Goal: Task Accomplishment & Management: Manage account settings

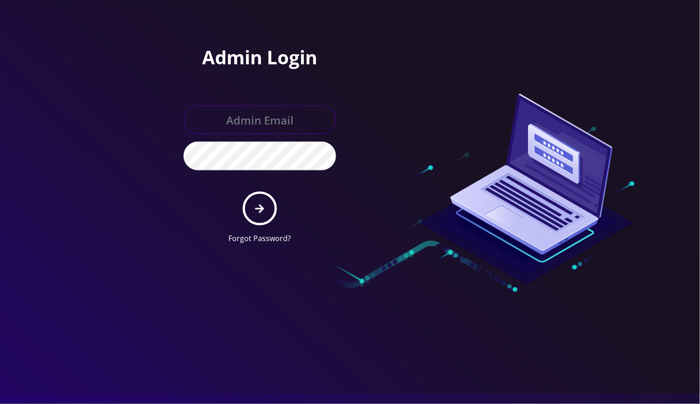
type input "angel@teltik.com"
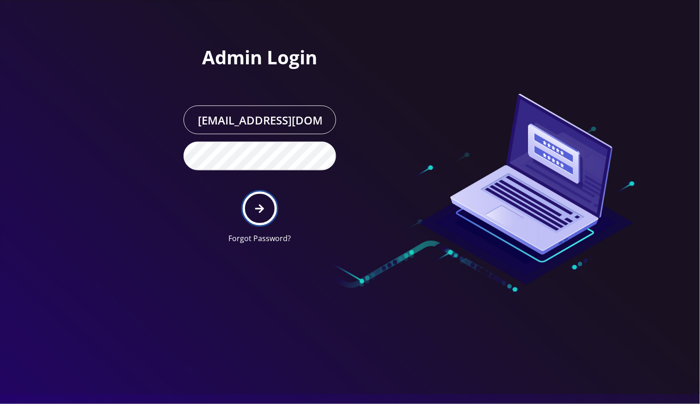
click at [258, 211] on icon "submit" at bounding box center [259, 208] width 9 height 10
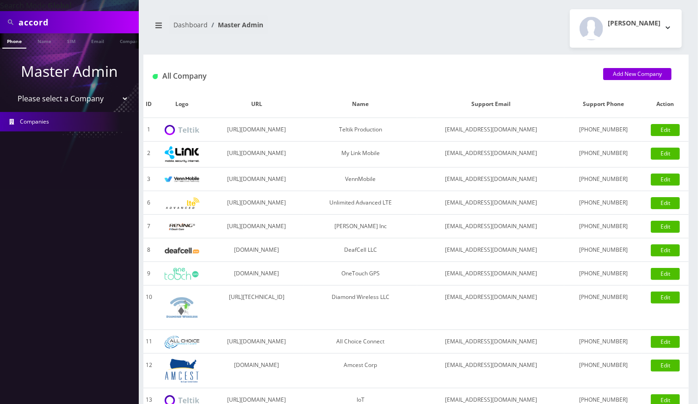
click at [35, 20] on input "accord" at bounding box center [77, 22] width 118 height 18
paste input "3479875501"
type input "3479875501"
click at [11, 43] on link "Phone" at bounding box center [14, 40] width 24 height 15
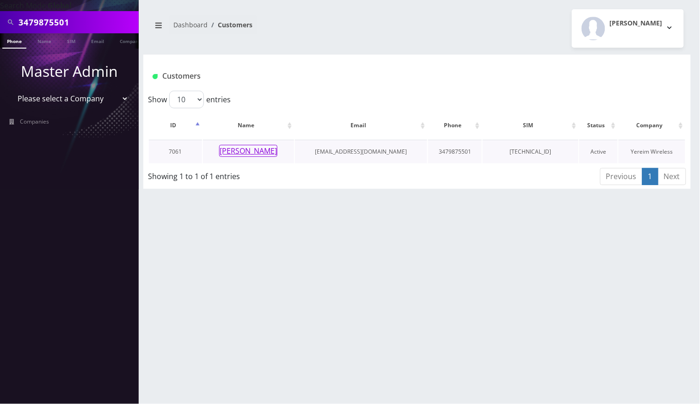
click at [254, 149] on button "[PERSON_NAME]" at bounding box center [248, 151] width 58 height 12
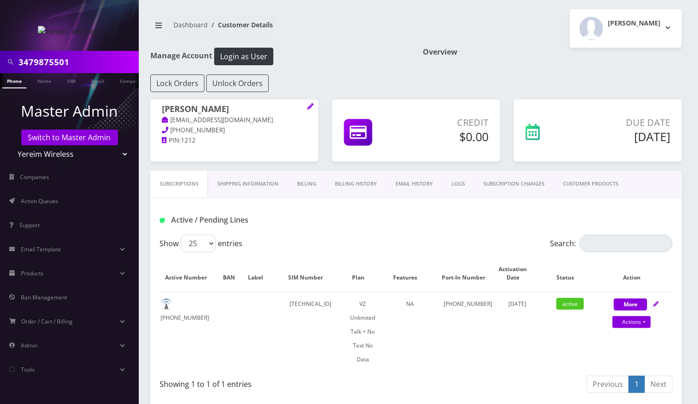
drag, startPoint x: 467, startPoint y: 31, endPoint x: 462, endPoint y: 45, distance: 15.2
click at [467, 31] on div "[PERSON_NAME] Logout" at bounding box center [552, 28] width 273 height 38
click at [329, 302] on td "[TECHNICAL_ID]" at bounding box center [310, 331] width 71 height 79
click at [329, 302] on td "89148000010413133125" at bounding box center [310, 331] width 71 height 79
copy td "89148000010413133125"
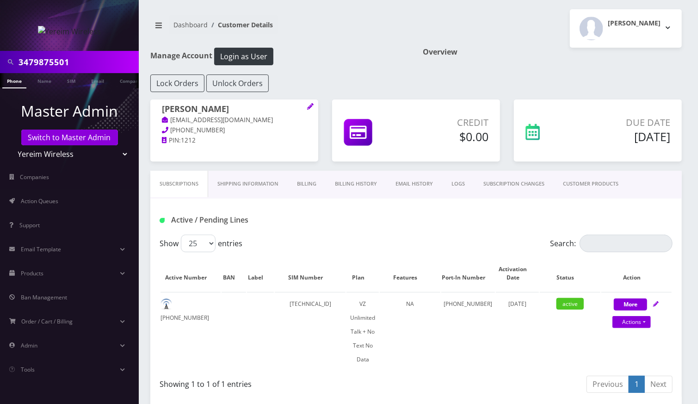
click at [367, 34] on nav "Dashboard Customer Details" at bounding box center [279, 28] width 259 height 26
click at [645, 318] on link "Actions" at bounding box center [631, 322] width 38 height 12
select select "408"
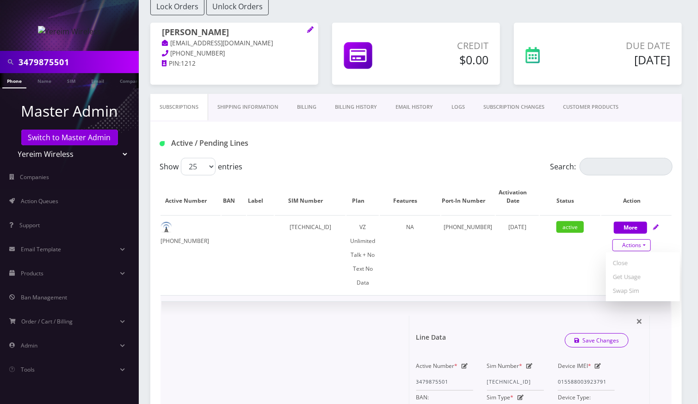
scroll to position [185, 0]
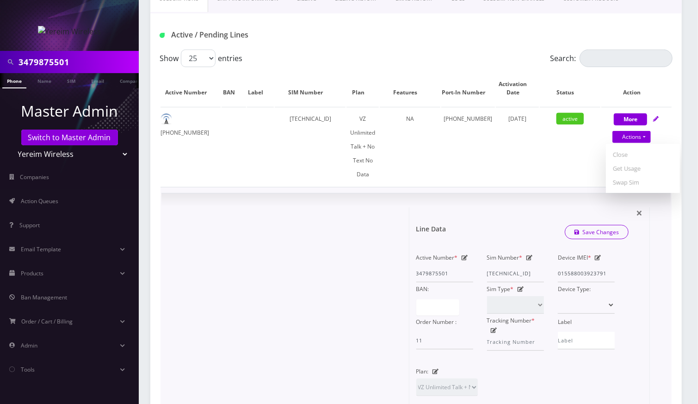
click at [528, 255] on icon at bounding box center [529, 258] width 6 height 6
click at [529, 251] on div "Sim Number * 89148000010413133125" at bounding box center [515, 266] width 71 height 31
click at [519, 265] on input "89148000010413133125" at bounding box center [515, 274] width 57 height 18
paste input "08502357696"
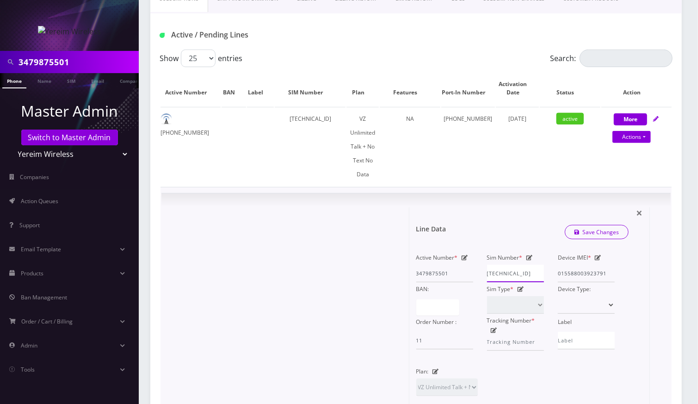
scroll to position [0, 10]
type input "89148000008502357696"
click at [587, 225] on link "Save Changes" at bounding box center [597, 232] width 64 height 14
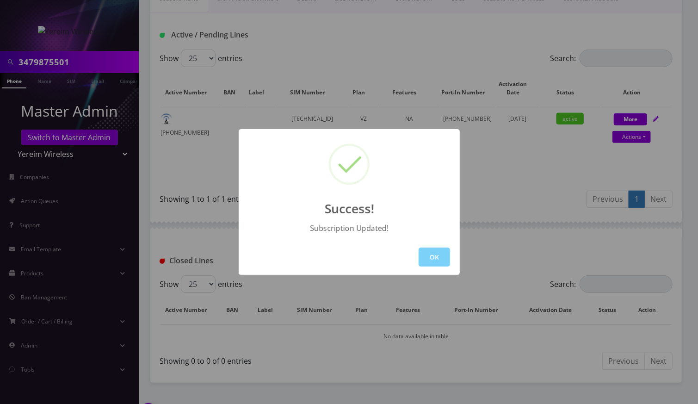
click at [433, 254] on button "OK" at bounding box center [434, 256] width 31 height 19
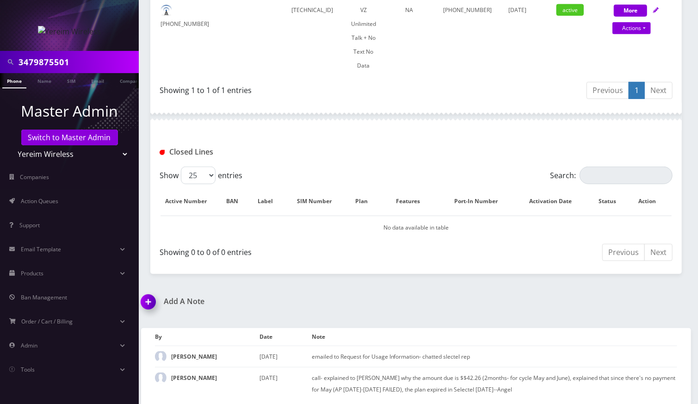
click at [149, 292] on img at bounding box center [149, 304] width 27 height 27
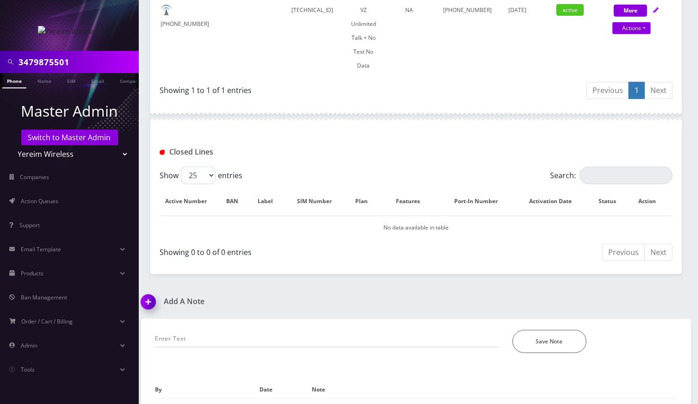
scroll to position [346, 0]
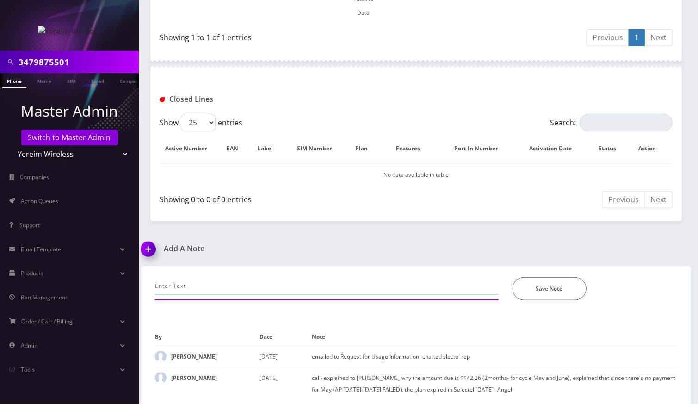
click at [225, 288] on input "text" at bounding box center [327, 286] width 344 height 18
type input "y"
paste input "from 89148000010413133125 to 89148000008502357696"
type input "Yereim requested to update sim from 89148000010413133125 to 8914800000850235769…"
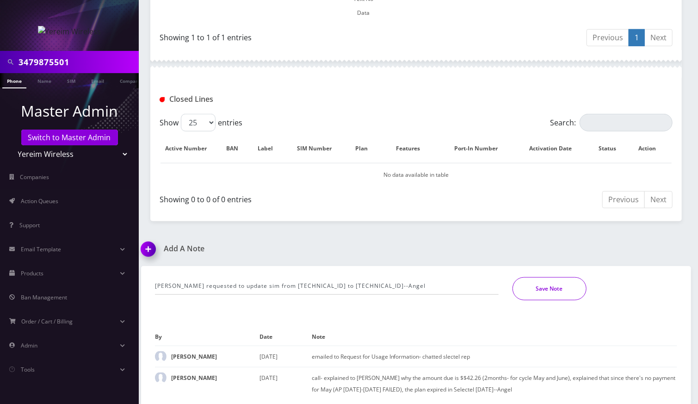
click at [529, 296] on button "Save Note" at bounding box center [549, 288] width 74 height 23
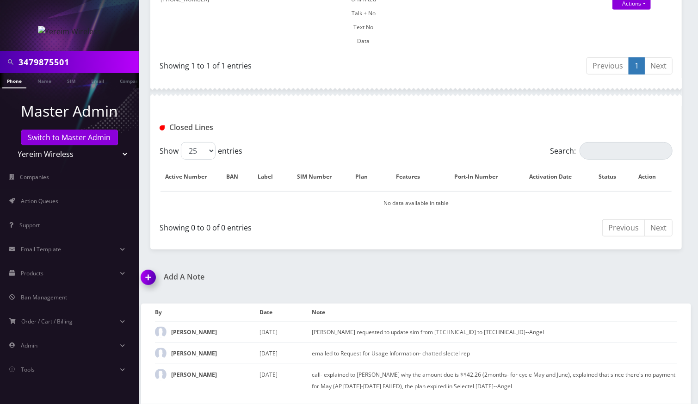
scroll to position [315, 0]
